Goal: Find specific page/section: Find specific page/section

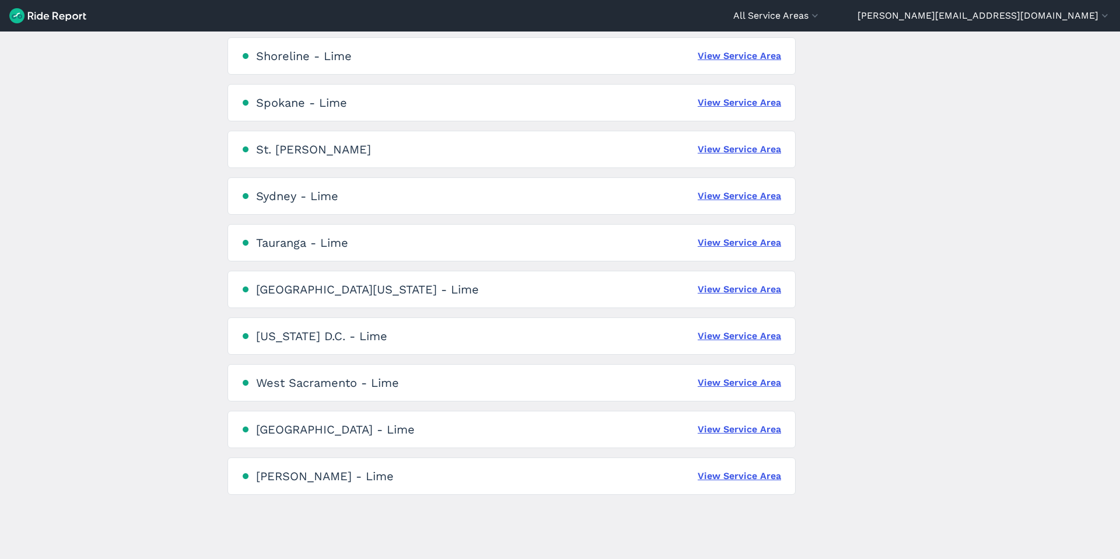
scroll to position [2512, 0]
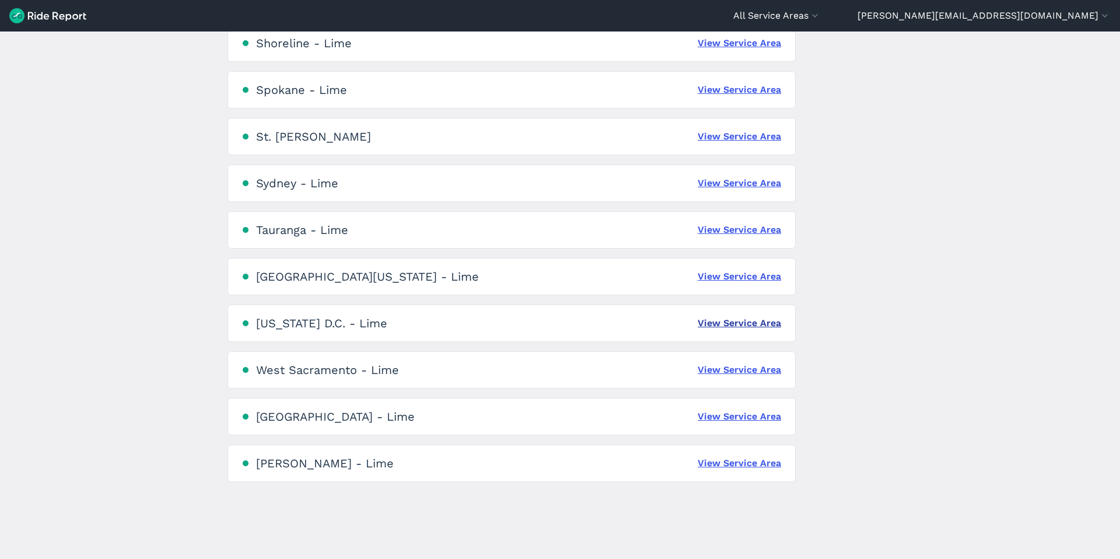
click at [712, 319] on link "View Service Area" at bounding box center [739, 323] width 83 height 14
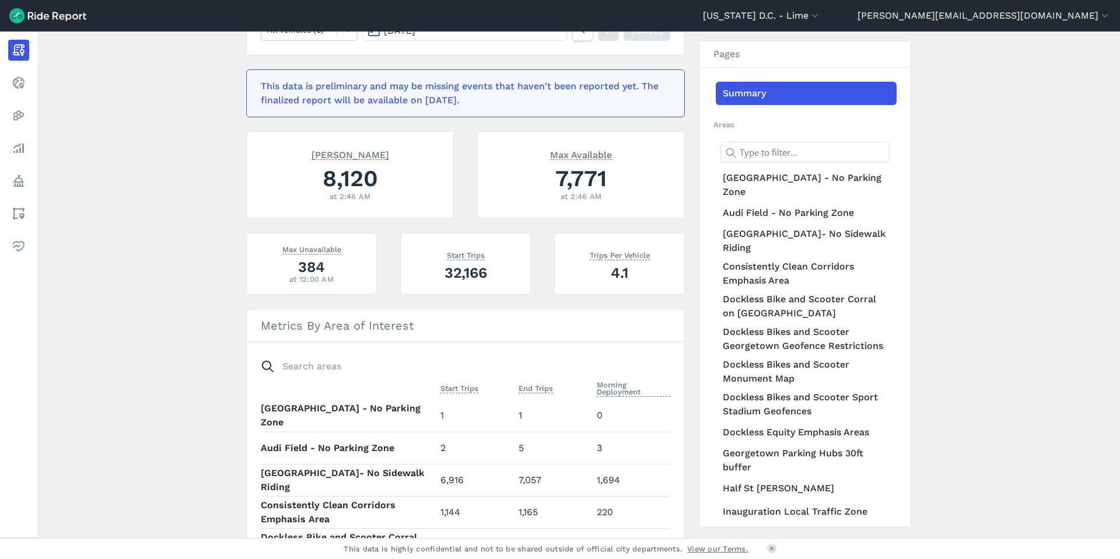
scroll to position [285, 0]
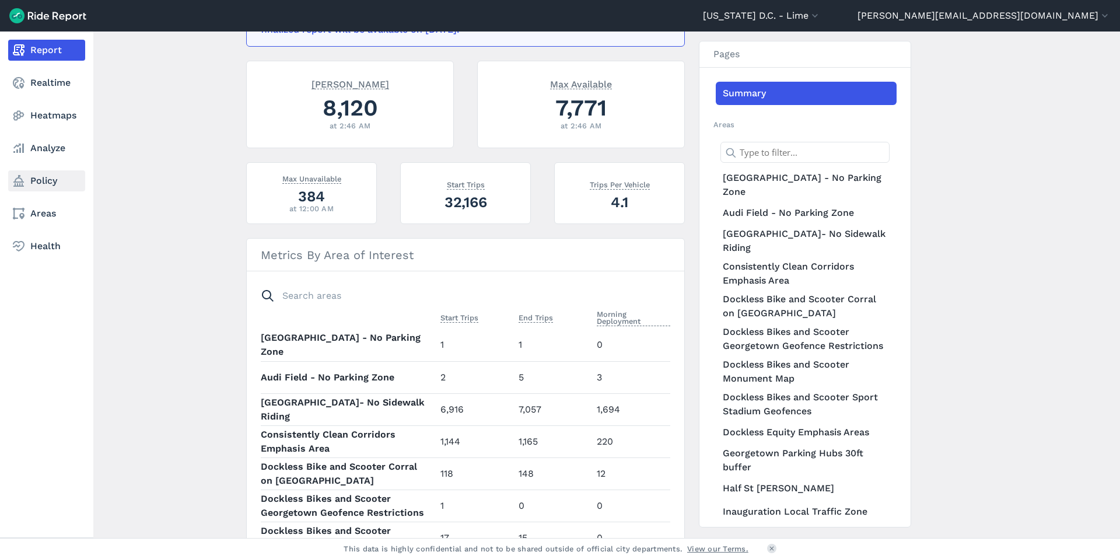
click at [35, 180] on link "Policy" at bounding box center [46, 180] width 77 height 21
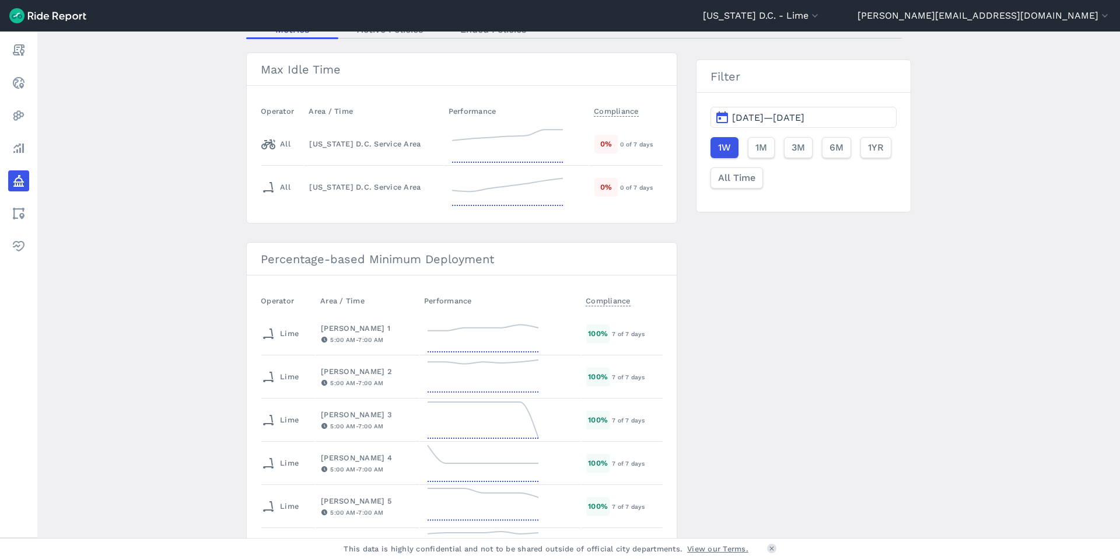
scroll to position [99, 0]
click at [516, 142] on icon at bounding box center [507, 144] width 117 height 42
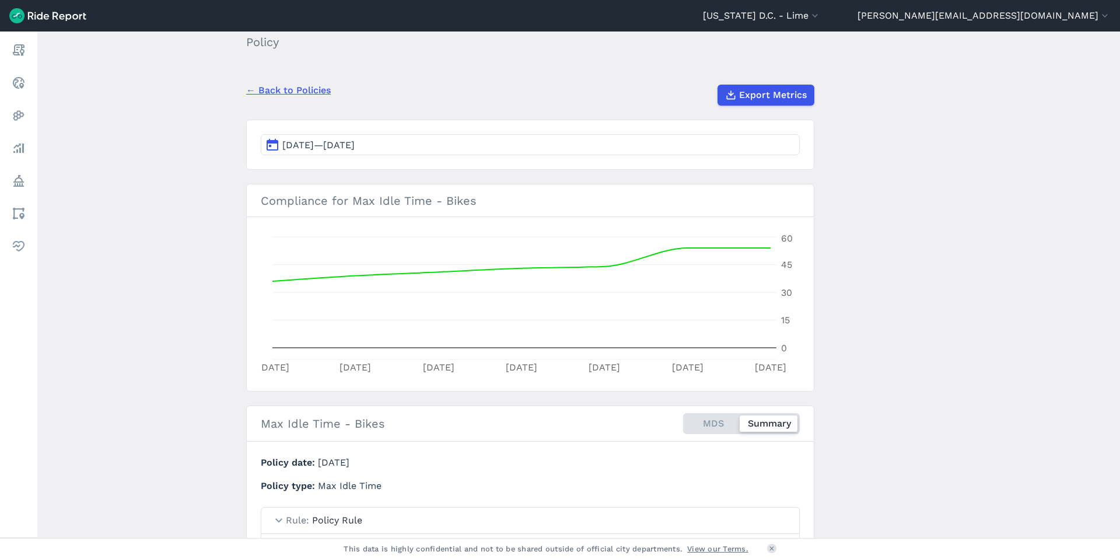
scroll to position [63, 0]
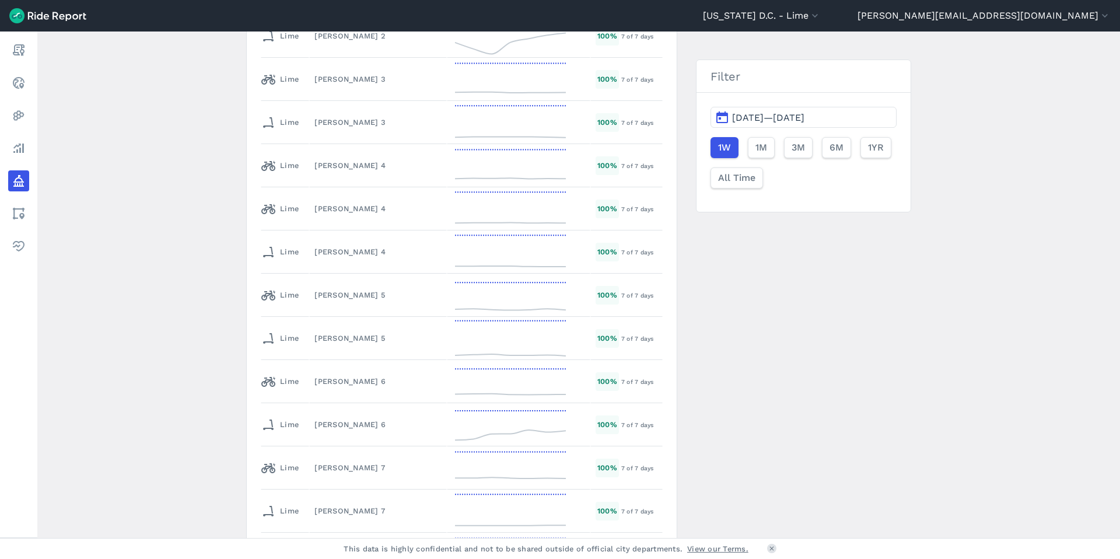
scroll to position [2397, 0]
